Goal: Transaction & Acquisition: Purchase product/service

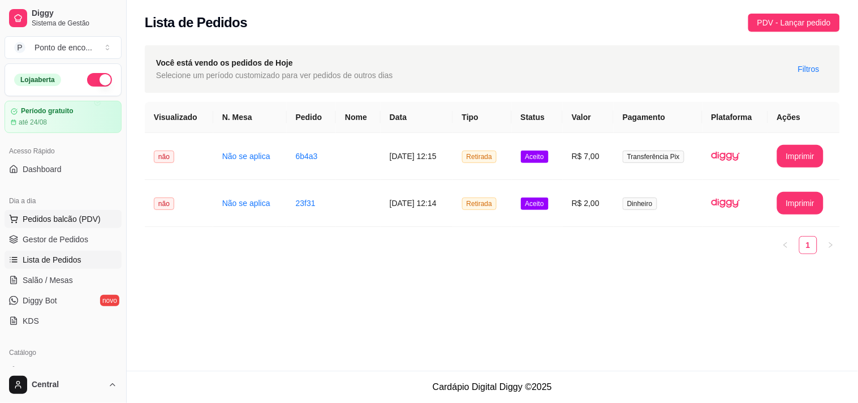
click at [59, 221] on span "Pedidos balcão (PDV)" at bounding box center [62, 218] width 78 height 11
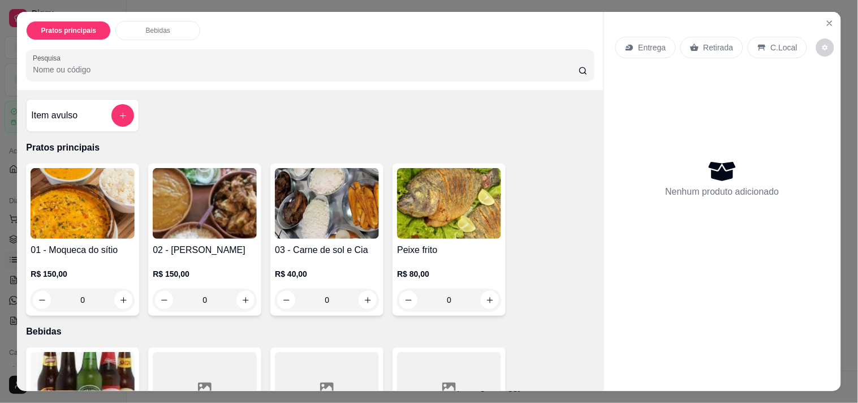
click at [70, 90] on div "Item avulso Pratos principais 01 - Moqueca do sítio R$ 150,00 0 02 - Galinha ca…" at bounding box center [310, 240] width 586 height 300
click at [97, 106] on div "Item avulso" at bounding box center [82, 115] width 103 height 23
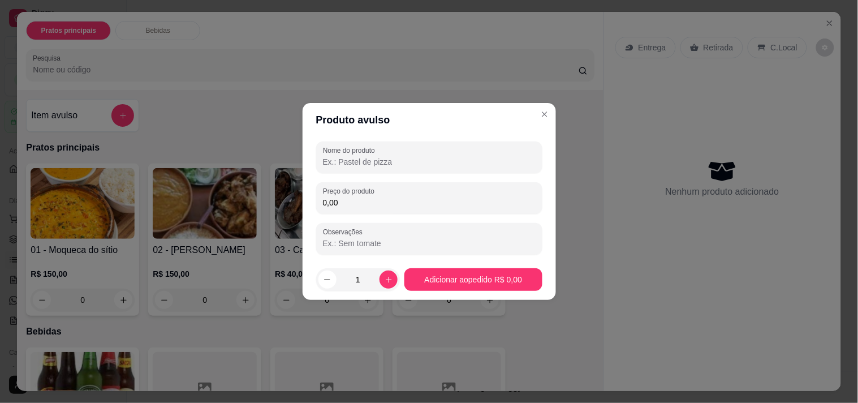
click at [379, 161] on input "Nome do produto" at bounding box center [429, 161] width 213 height 11
type input "mesa gau"
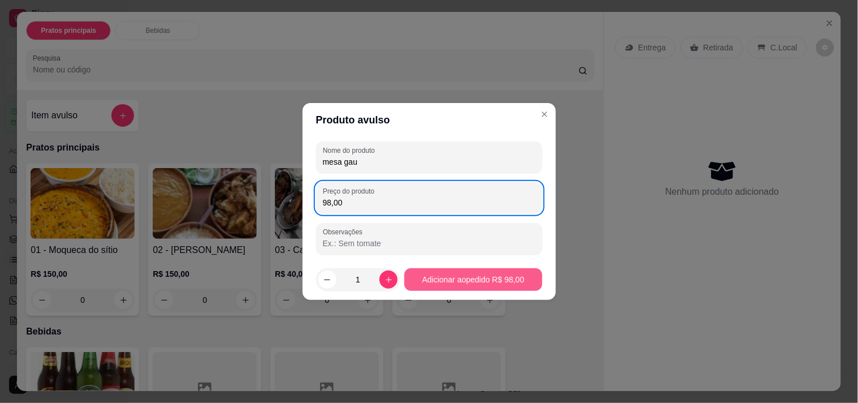
type input "98,00"
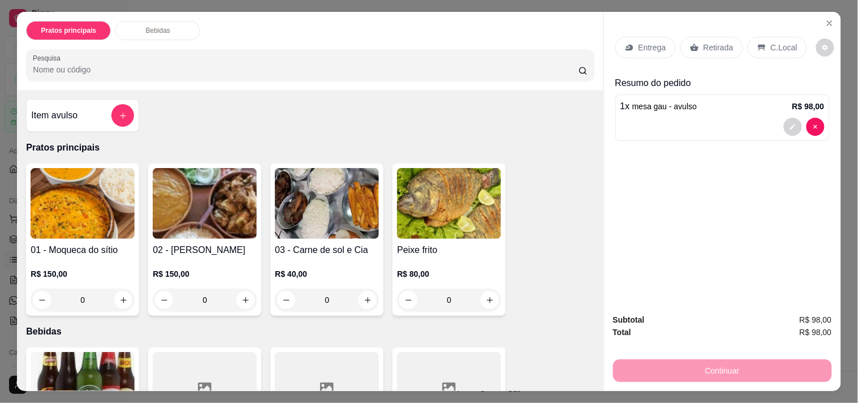
click at [718, 45] on p "Retirada" at bounding box center [718, 47] width 30 height 11
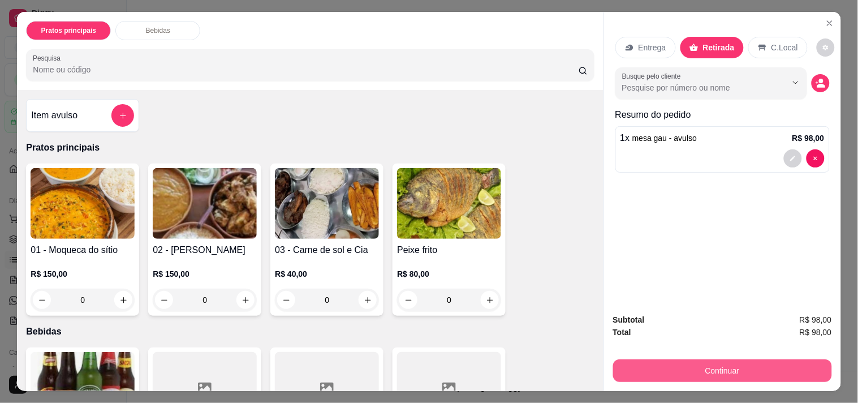
click at [653, 370] on button "Continuar" at bounding box center [722, 370] width 219 height 23
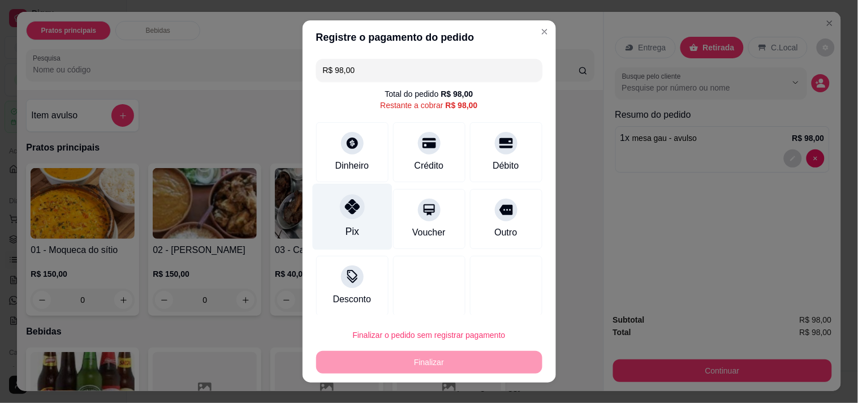
click at [347, 235] on div "Pix" at bounding box center [352, 231] width 14 height 15
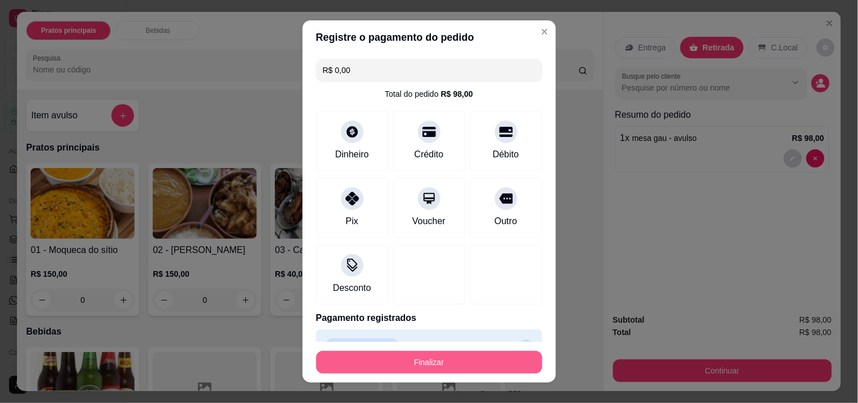
click at [416, 356] on button "Finalizar" at bounding box center [429, 361] width 226 height 23
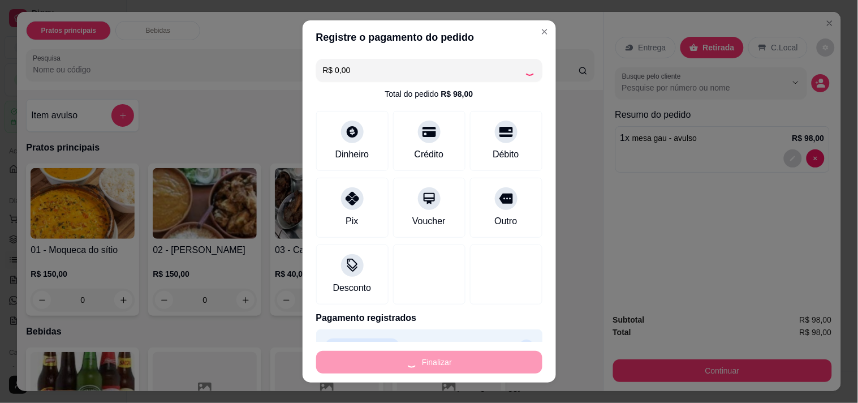
type input "-R$ 98,00"
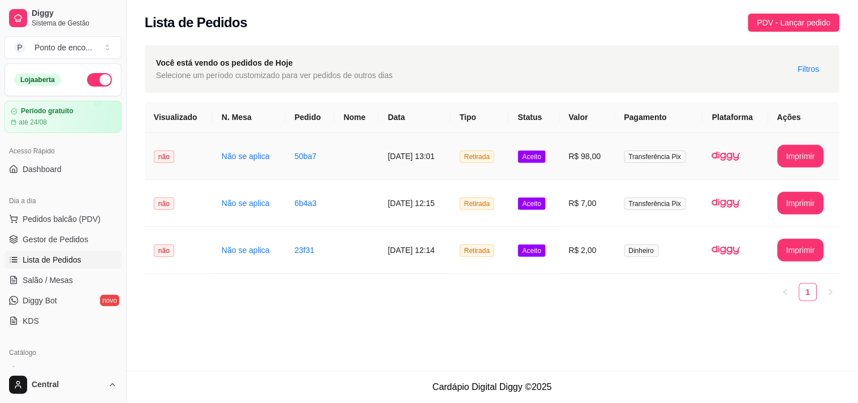
click at [200, 154] on td "não" at bounding box center [179, 156] width 68 height 47
